Goal: Navigation & Orientation: Find specific page/section

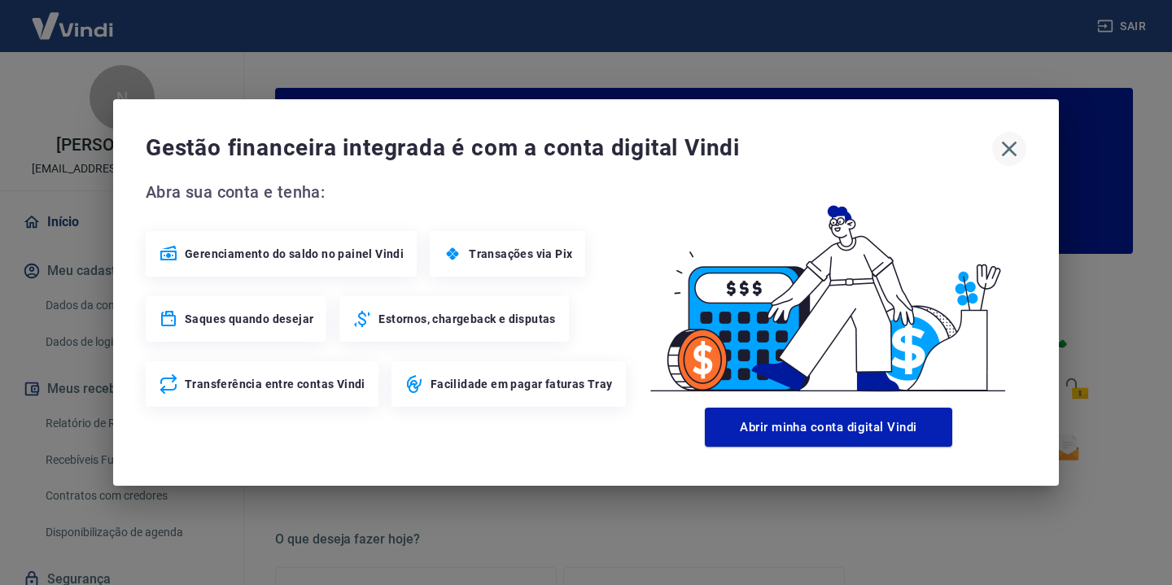
click at [1012, 145] on icon "button" at bounding box center [1009, 149] width 15 height 15
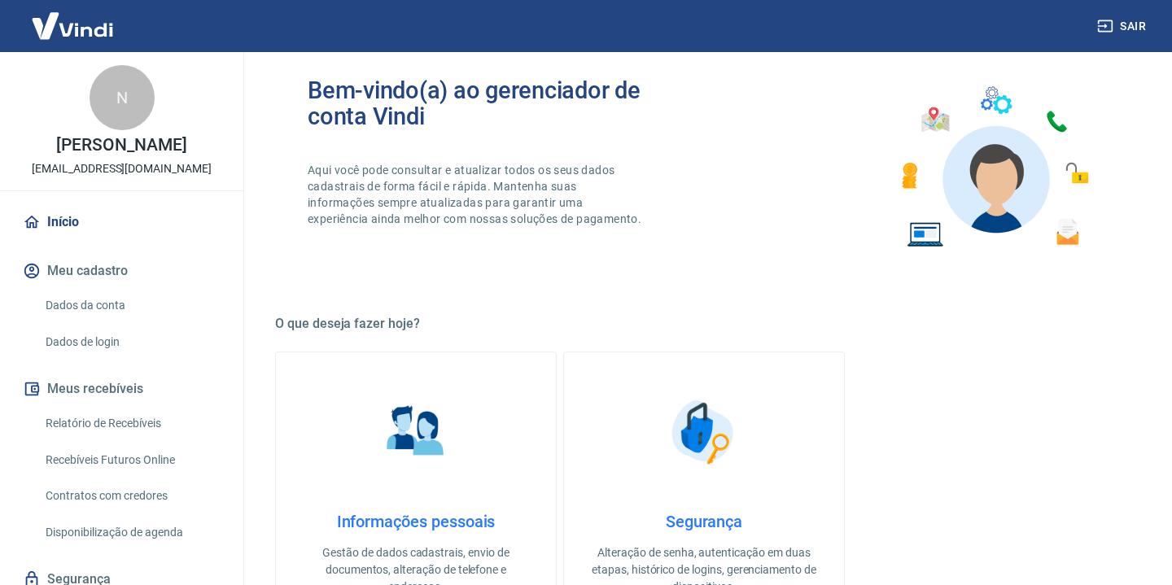
click at [142, 307] on link "Dados da conta" at bounding box center [131, 305] width 185 height 33
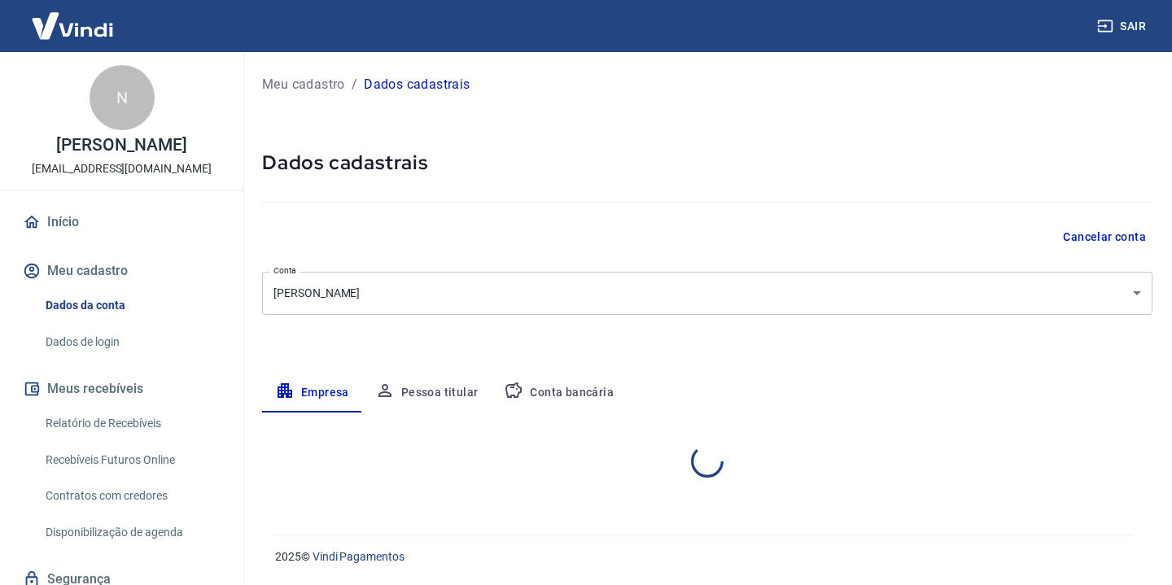
select select "RS"
select select "business"
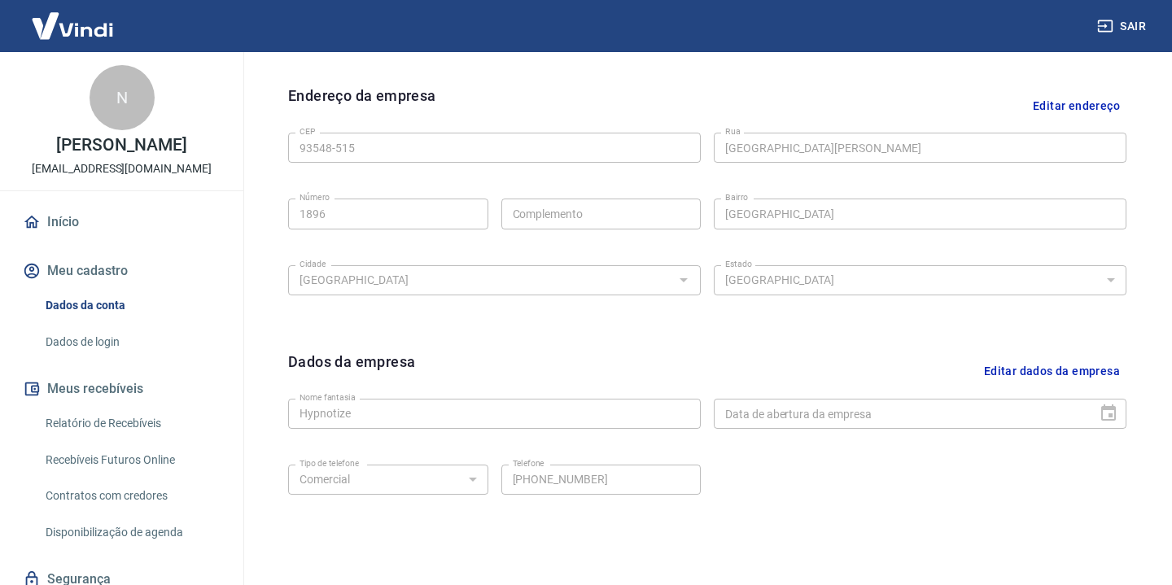
scroll to position [588, 0]
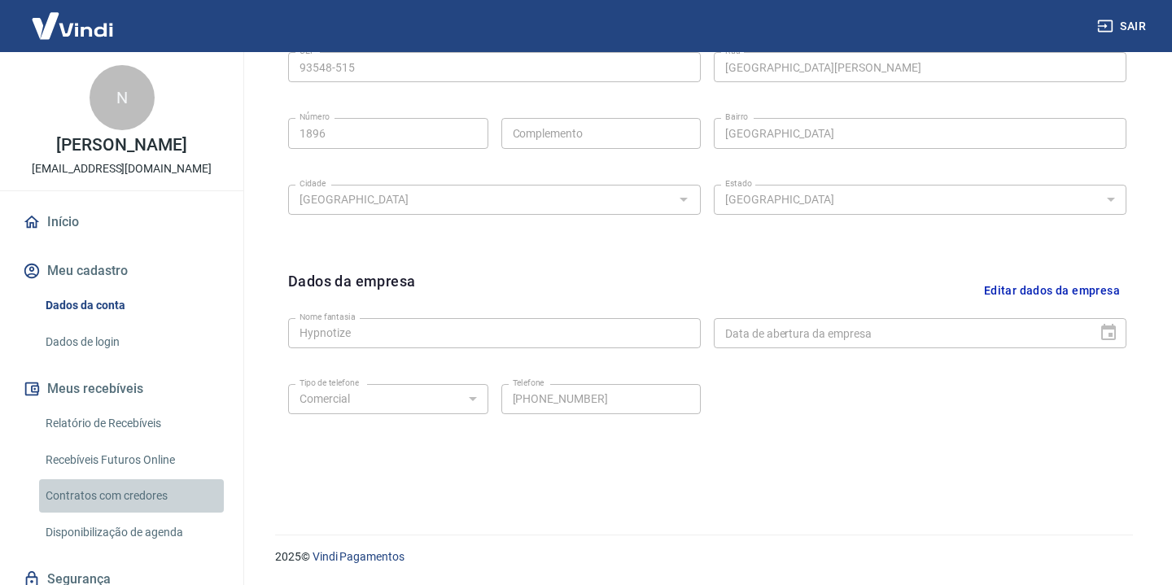
click at [164, 492] on link "Contratos com credores" at bounding box center [131, 495] width 185 height 33
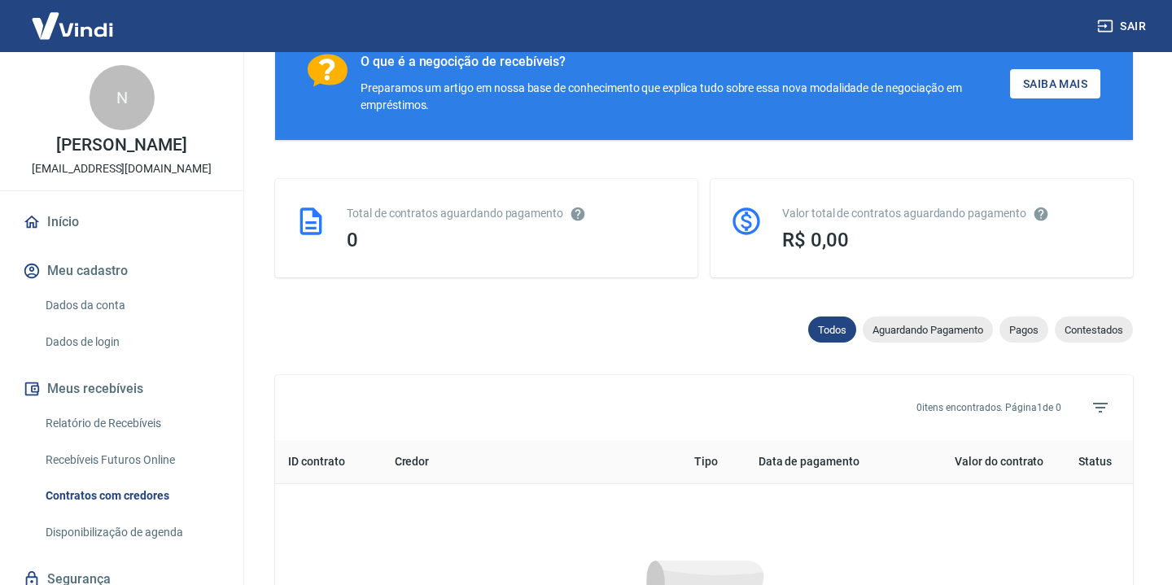
scroll to position [736, 0]
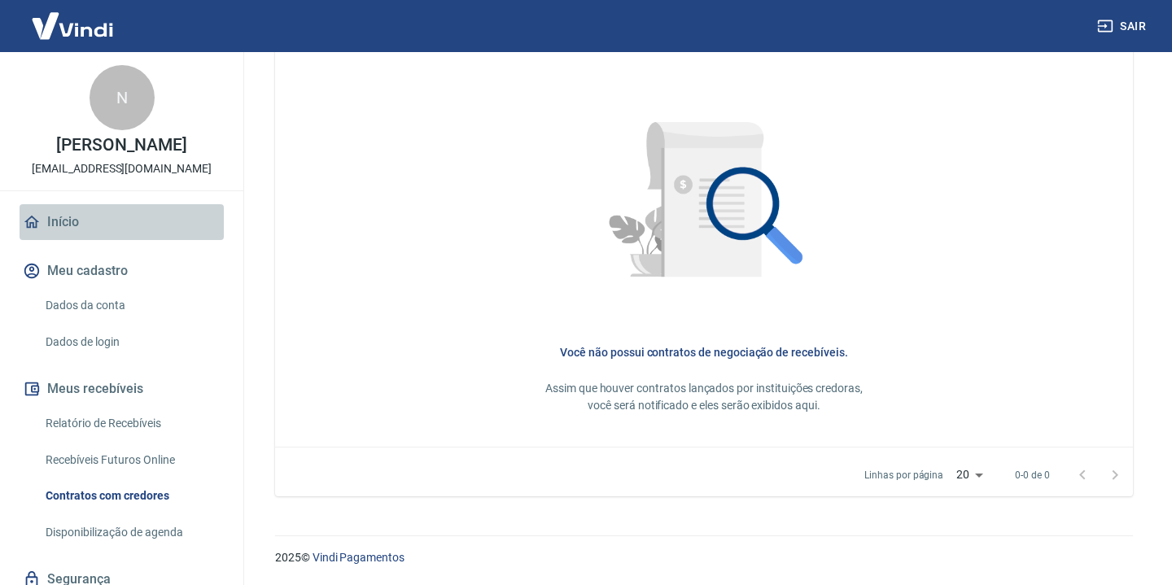
click at [82, 217] on link "Início" at bounding box center [122, 222] width 204 height 36
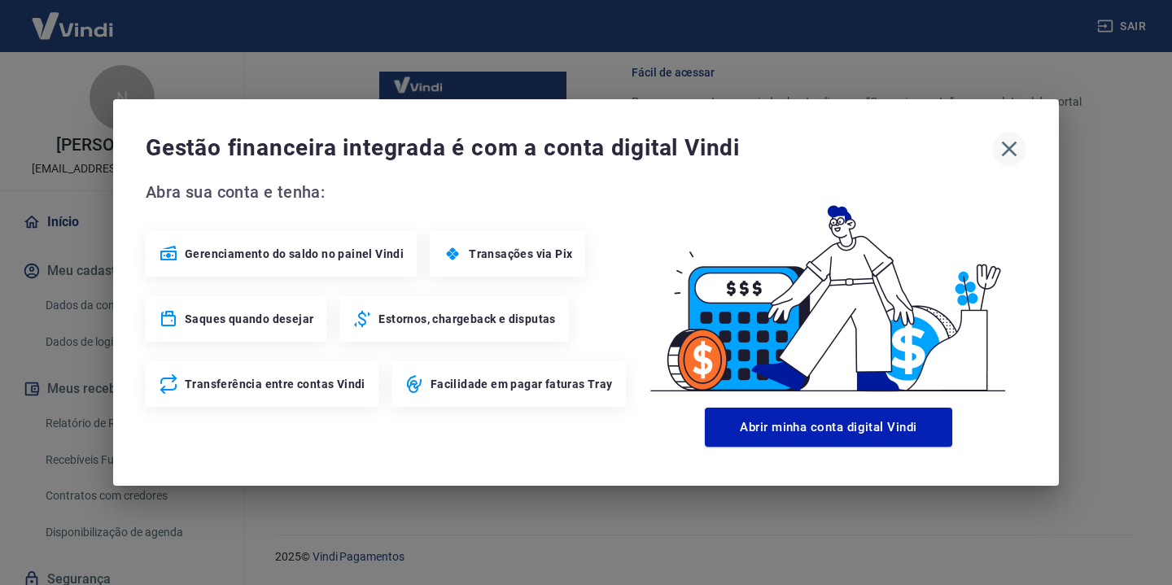
click at [1011, 142] on icon "button" at bounding box center [1009, 149] width 26 height 26
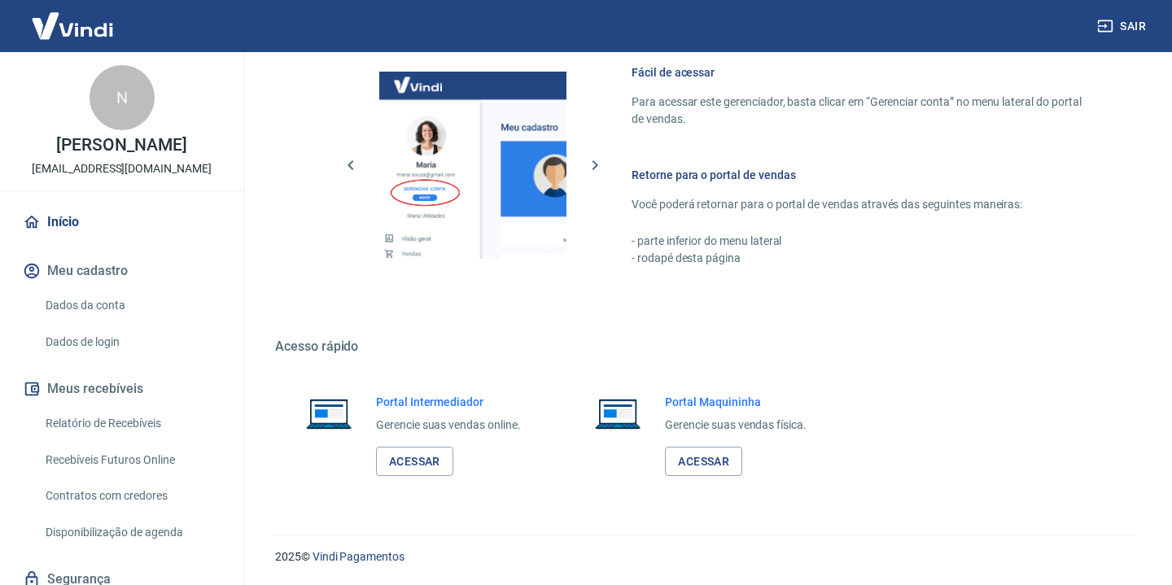
click at [429, 476] on div "Portal Intermediador Gerencie suas vendas online. Acessar" at bounding box center [414, 435] width 279 height 122
click at [429, 461] on link "Acessar" at bounding box center [414, 462] width 77 height 30
